Goal: Communication & Community: Answer question/provide support

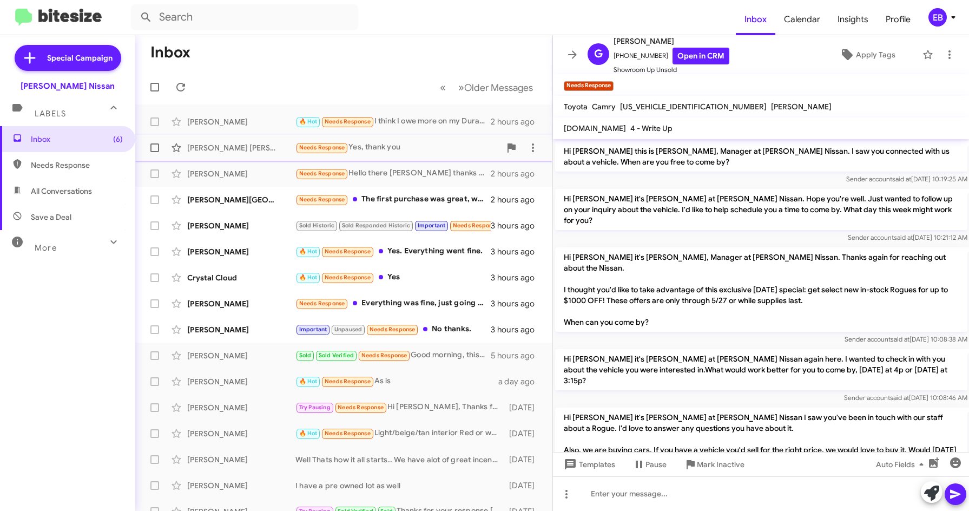
scroll to position [688, 0]
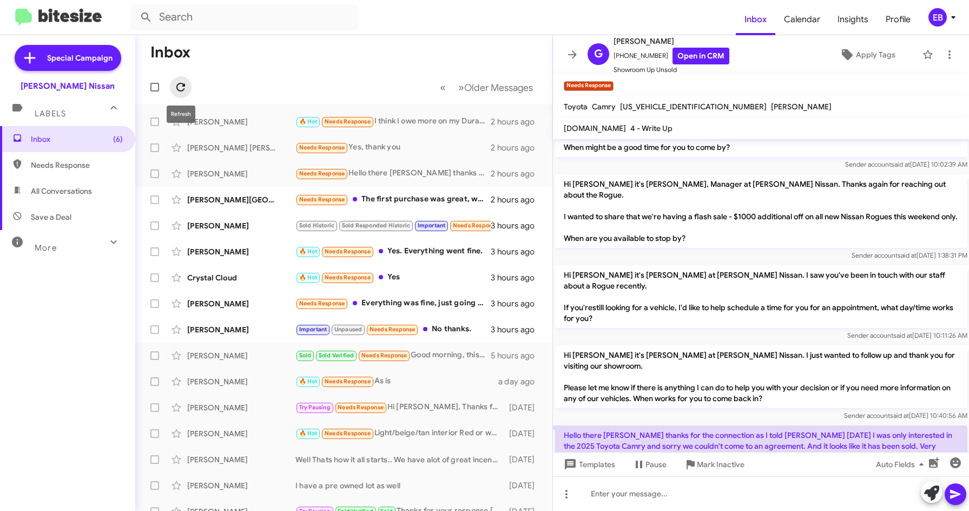
click at [180, 87] on icon at bounding box center [180, 87] width 13 height 13
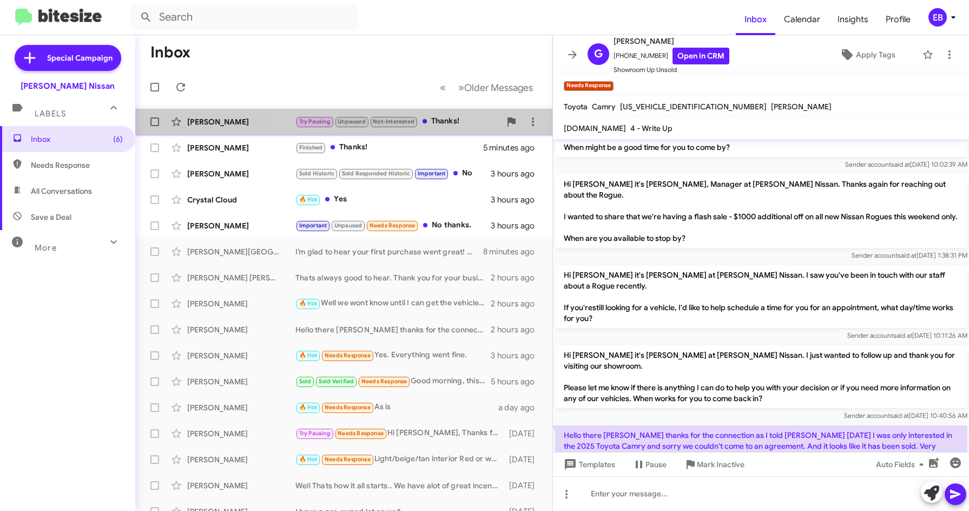
click at [437, 118] on div "Try Pausing Unpaused Not-Interested Thanks!" at bounding box center [397, 121] width 205 height 12
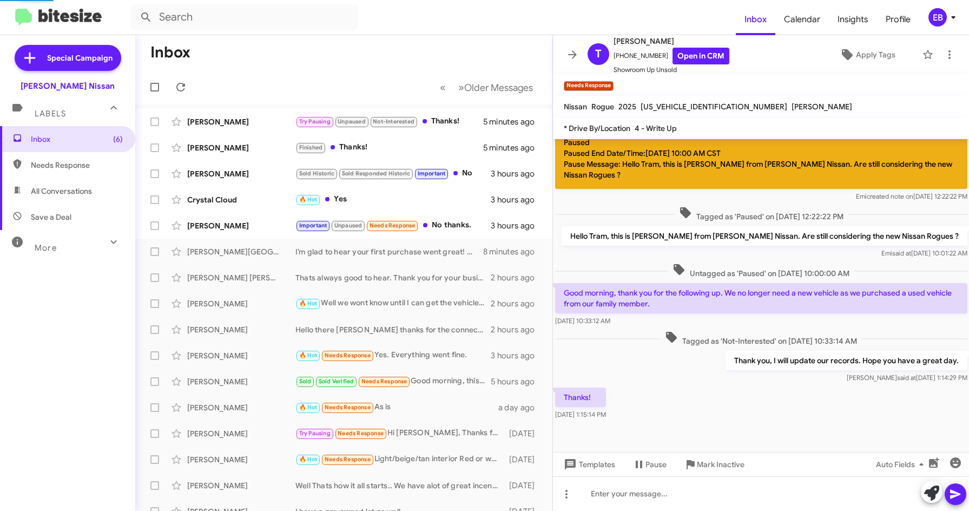
scroll to position [156, 0]
click at [268, 141] on div "[PERSON_NAME] Finished Thanks! 5 minutes ago" at bounding box center [344, 148] width 400 height 22
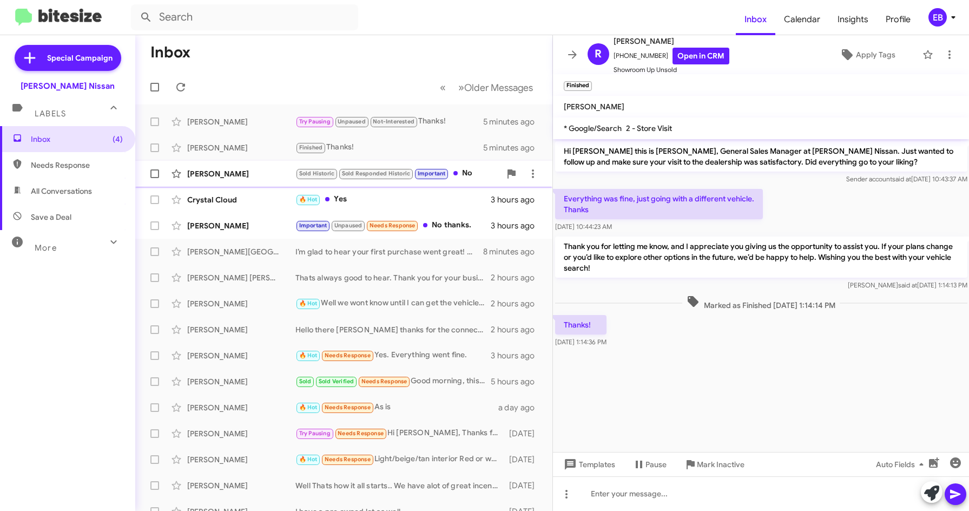
click at [293, 173] on div "[PERSON_NAME]" at bounding box center [241, 173] width 108 height 11
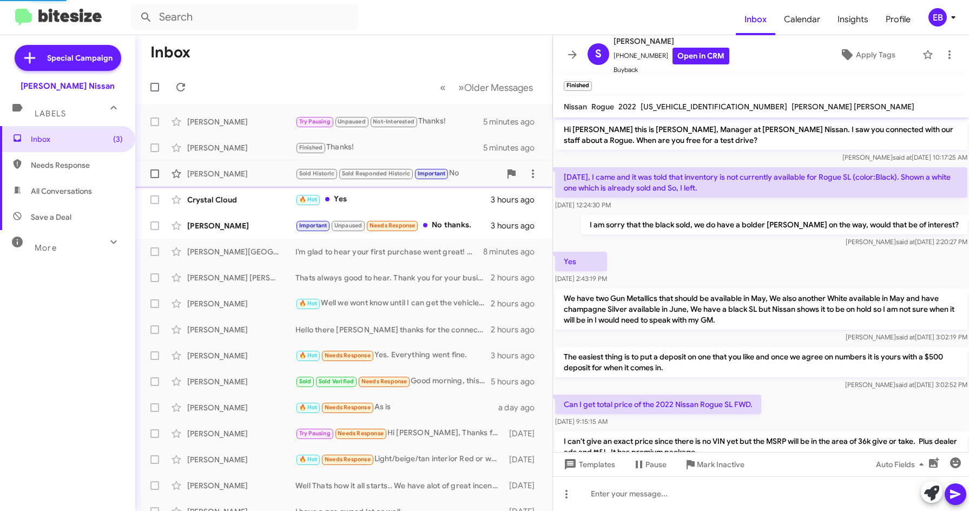
scroll to position [344, 0]
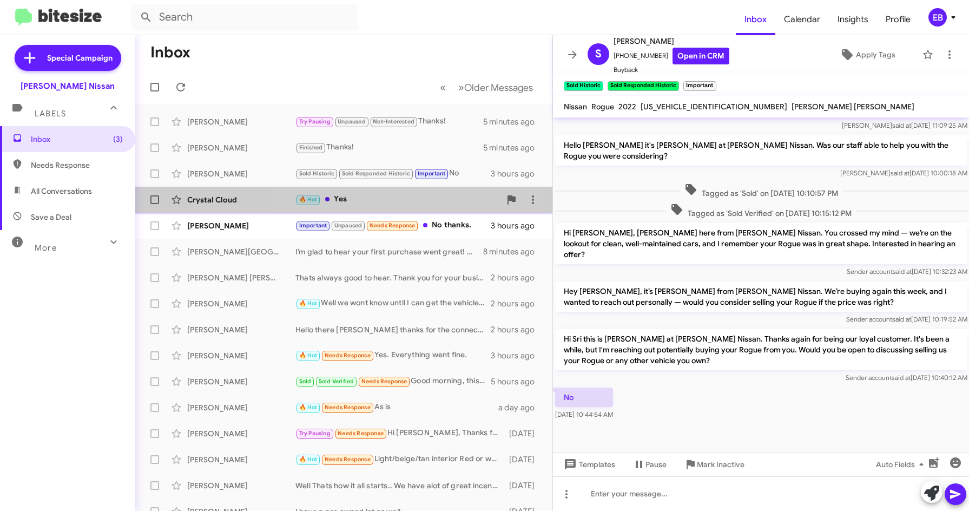
click at [380, 201] on div "🔥 Hot Yes" at bounding box center [397, 199] width 205 height 12
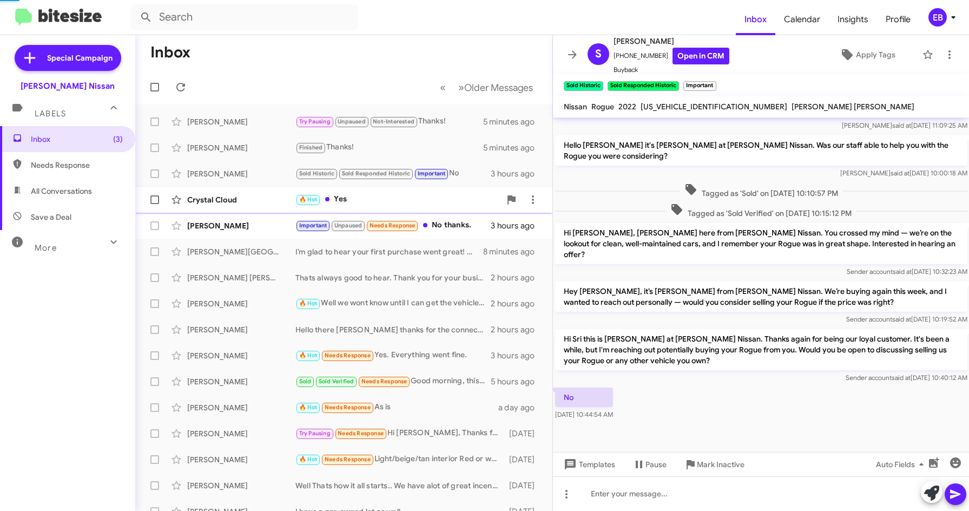
scroll to position [108, 0]
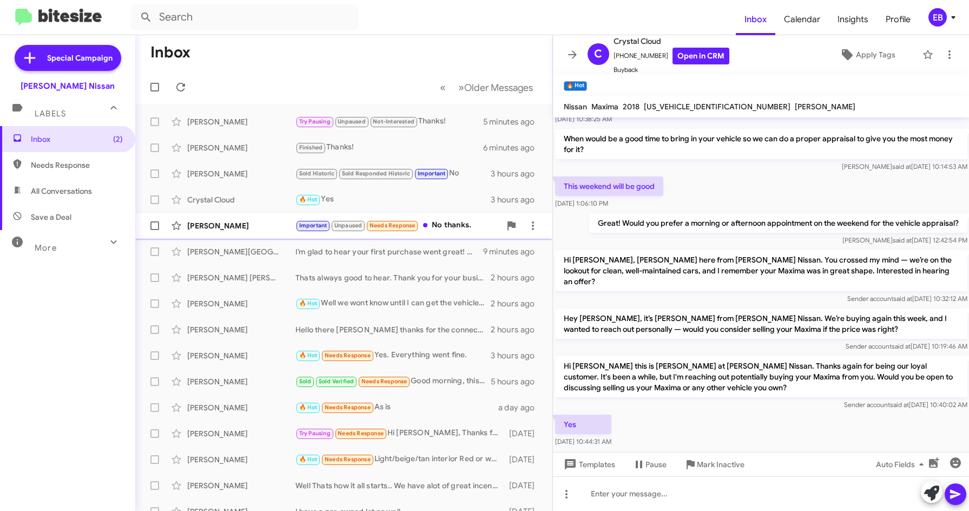
click at [450, 224] on div "Important Unpaused Needs Response No thanks." at bounding box center [397, 225] width 205 height 12
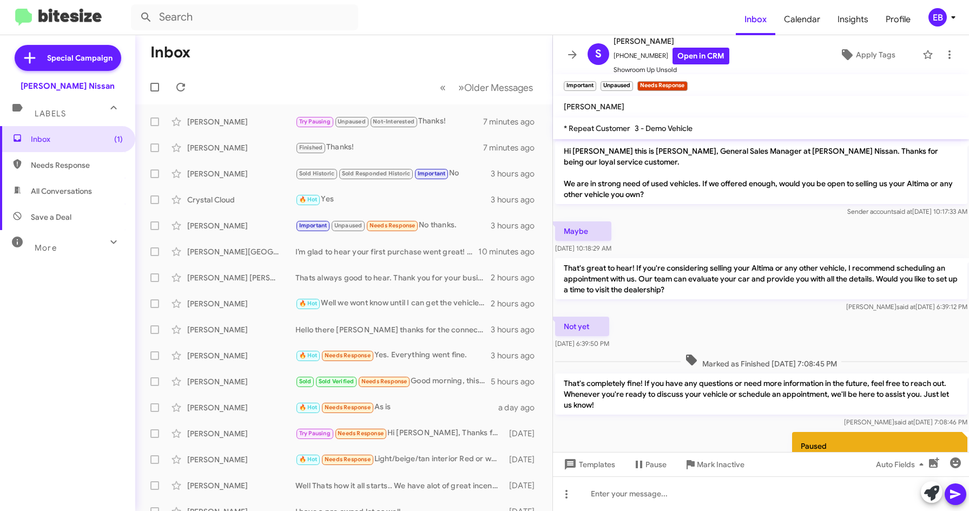
click at [310, 57] on mat-toolbar-row "Inbox" at bounding box center [343, 52] width 417 height 35
click at [179, 88] on icon at bounding box center [180, 87] width 13 height 13
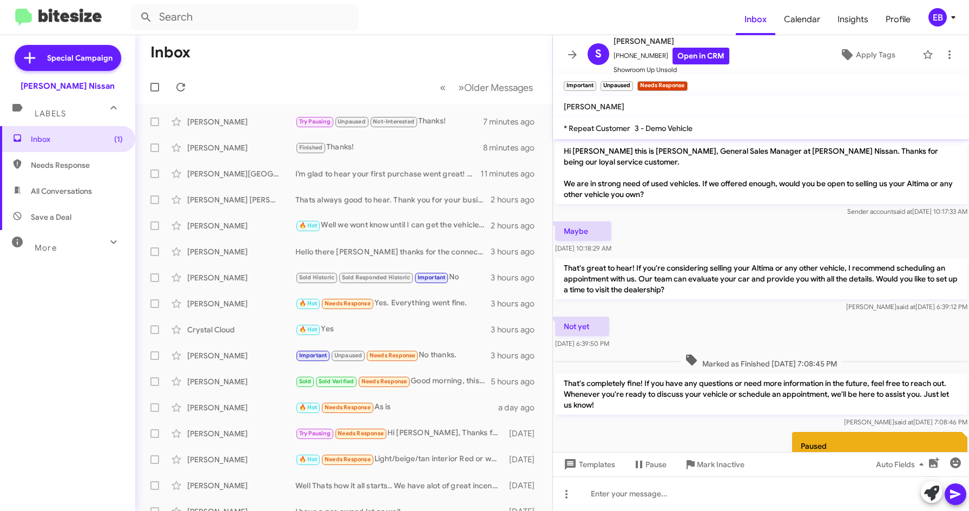
click at [417, 45] on mat-toolbar-row "Inbox" at bounding box center [343, 52] width 417 height 35
